Goal: Task Accomplishment & Management: Manage account settings

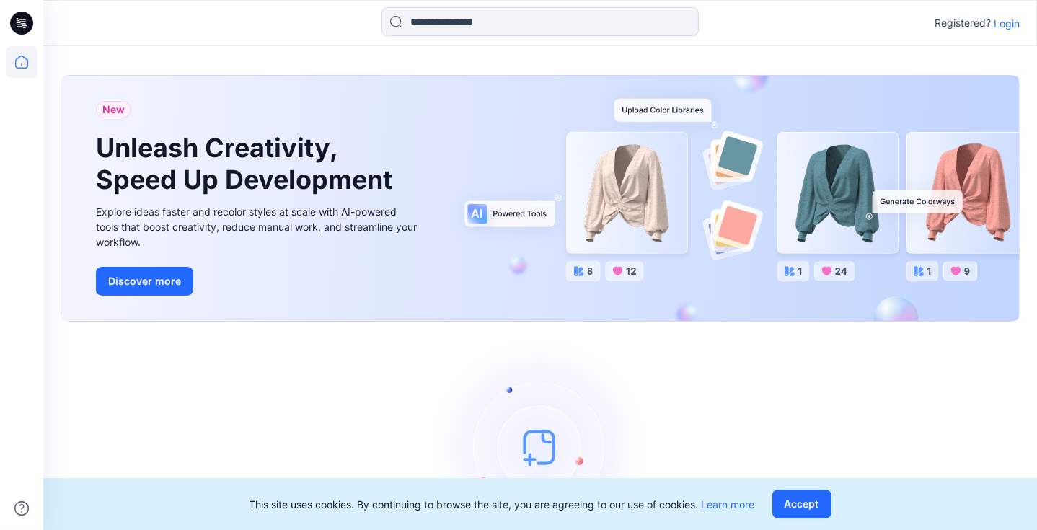
scroll to position [85, 0]
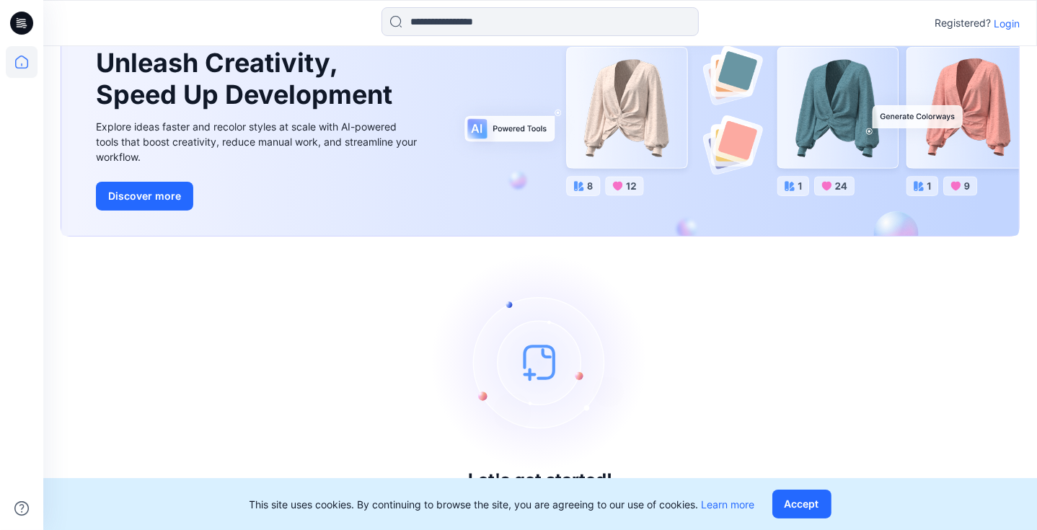
click at [28, 38] on icon at bounding box center [21, 23] width 23 height 46
click at [28, 71] on icon at bounding box center [22, 62] width 32 height 32
click at [1004, 29] on p "Login" at bounding box center [1007, 23] width 26 height 15
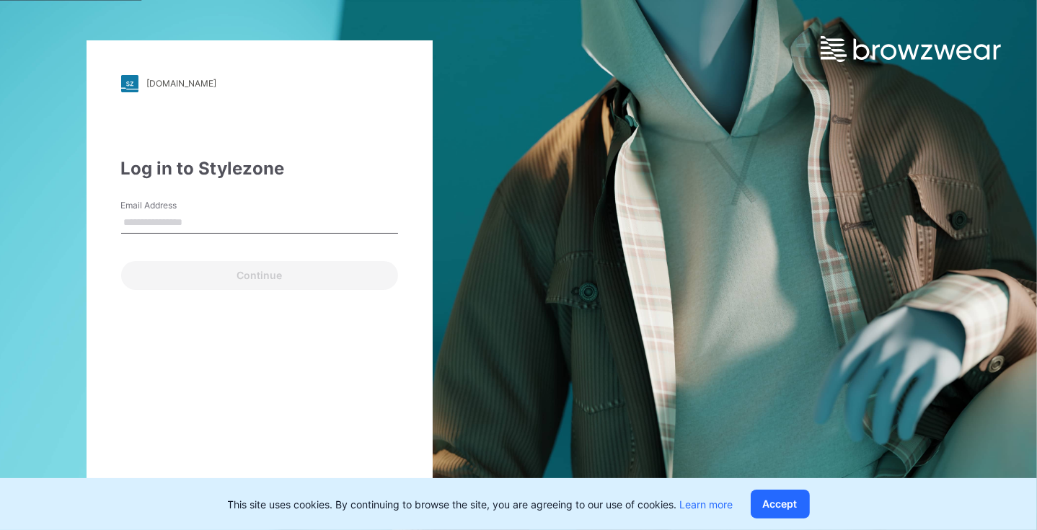
click at [170, 219] on input "Email Address" at bounding box center [259, 223] width 277 height 22
type input "**********"
click at [218, 290] on div "**********" at bounding box center [260, 265] width 346 height 450
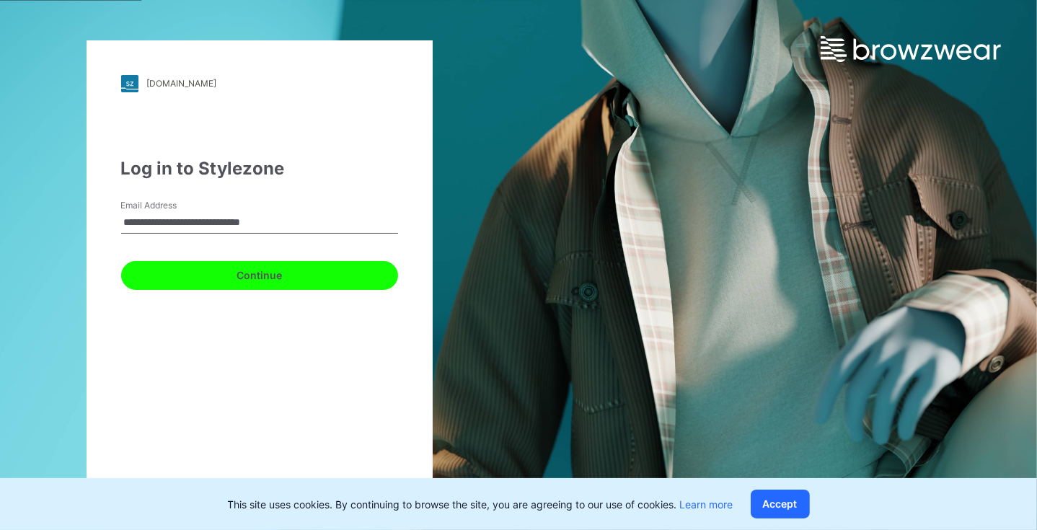
click at [218, 275] on button "Continue" at bounding box center [259, 275] width 277 height 29
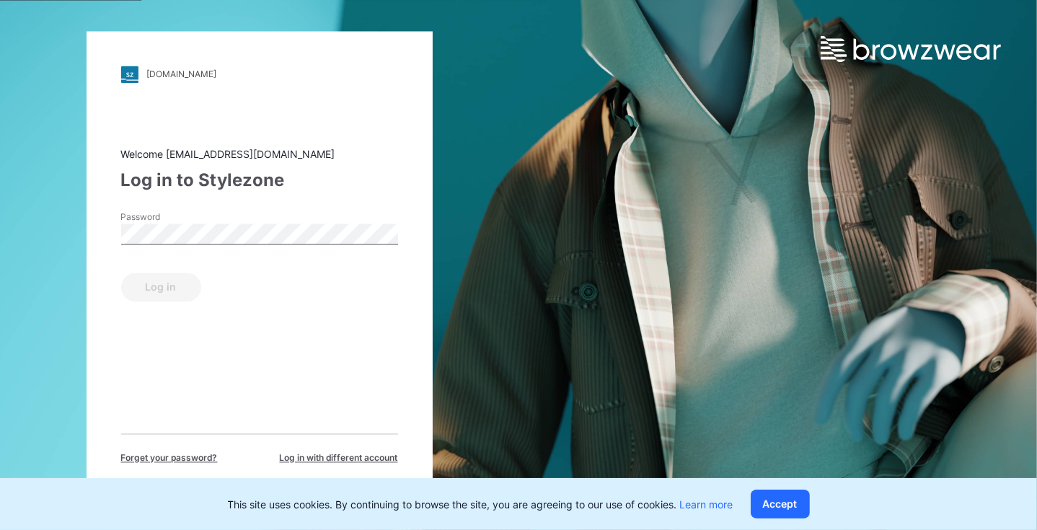
click at [212, 248] on div "Password" at bounding box center [259, 232] width 277 height 43
click at [186, 305] on div "Welcome [EMAIL_ADDRESS][DOMAIN_NAME] Log in to Stylezone Password Log in Forget…" at bounding box center [259, 305] width 277 height 318
click at [172, 294] on button "Log in" at bounding box center [161, 287] width 80 height 29
